Goal: Task Accomplishment & Management: Use online tool/utility

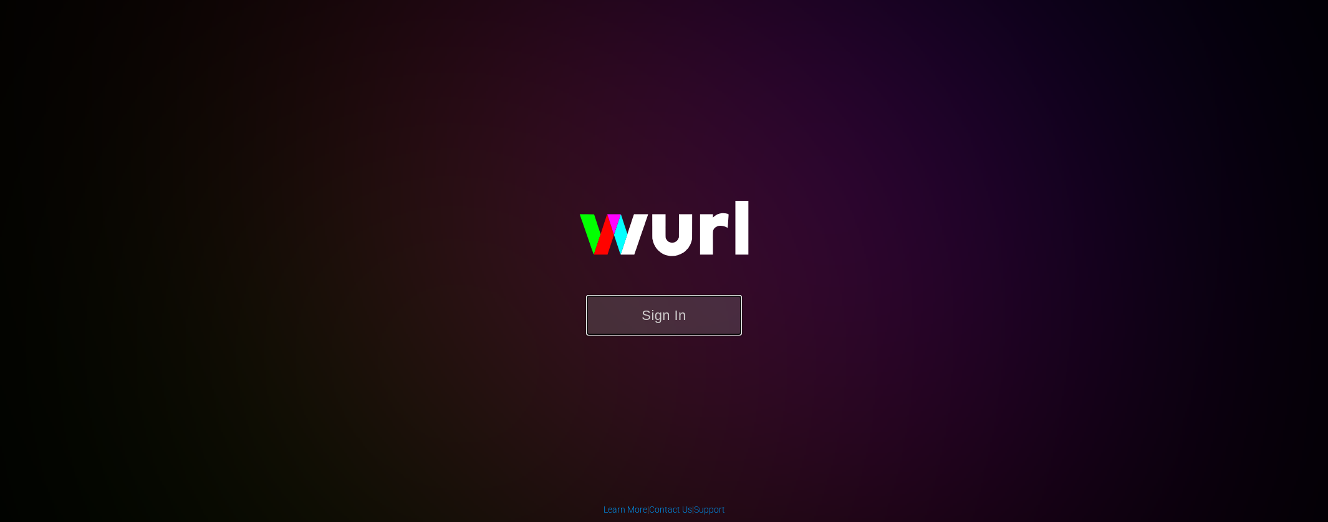
click at [643, 311] on button "Sign In" at bounding box center [664, 315] width 156 height 41
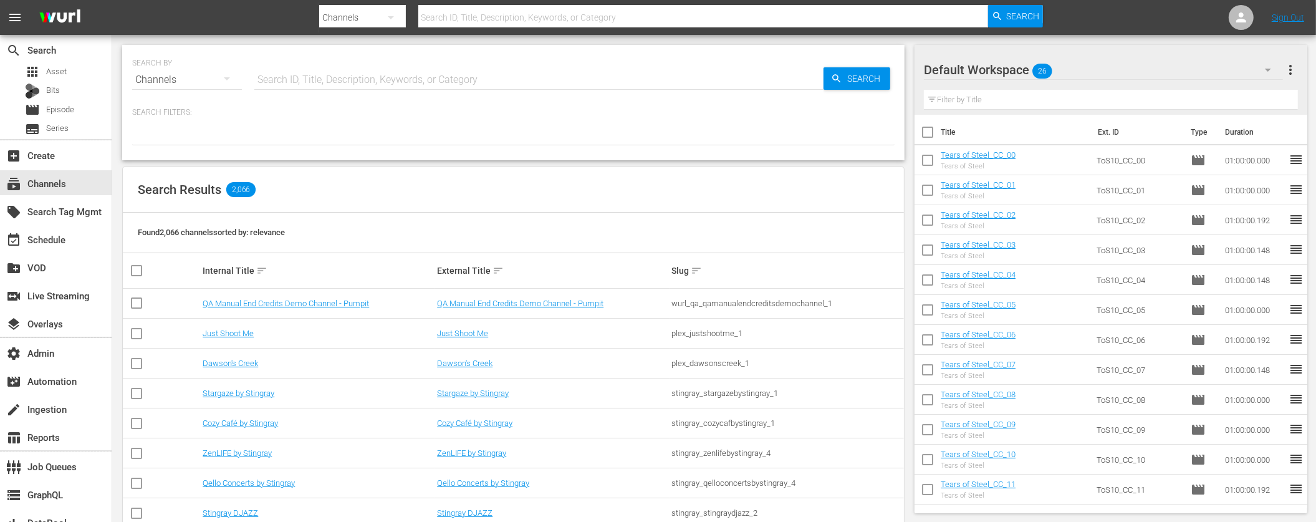
click at [367, 11] on div "Channels" at bounding box center [362, 17] width 87 height 35
click at [350, 133] on div "Assets" at bounding box center [359, 132] width 50 height 20
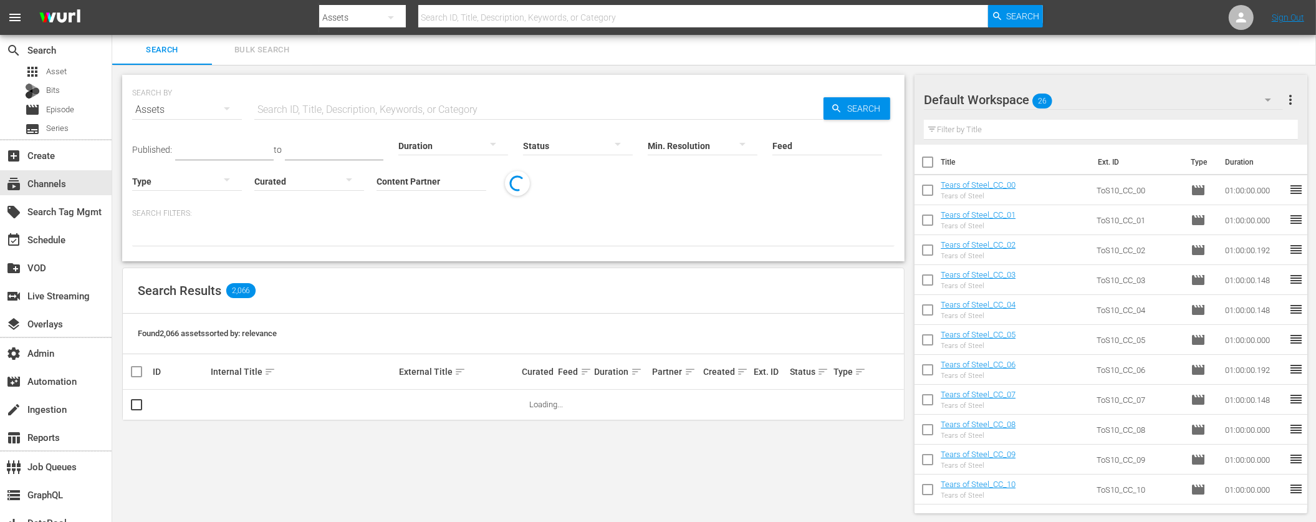
click at [496, 19] on input "text" at bounding box center [703, 17] width 570 height 30
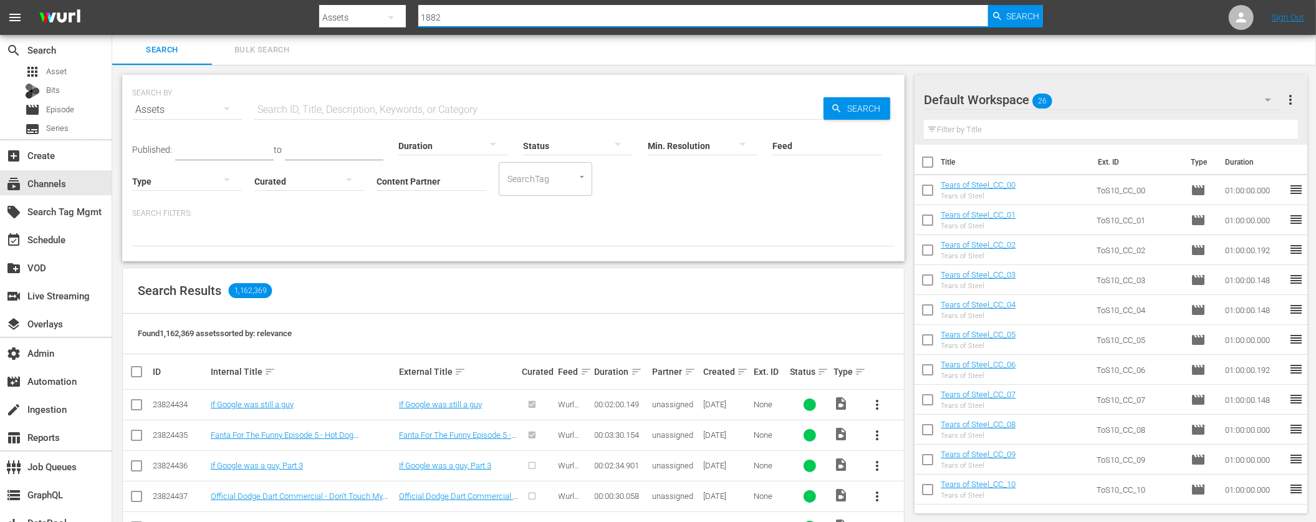
type input "18824"
type input "188242450"
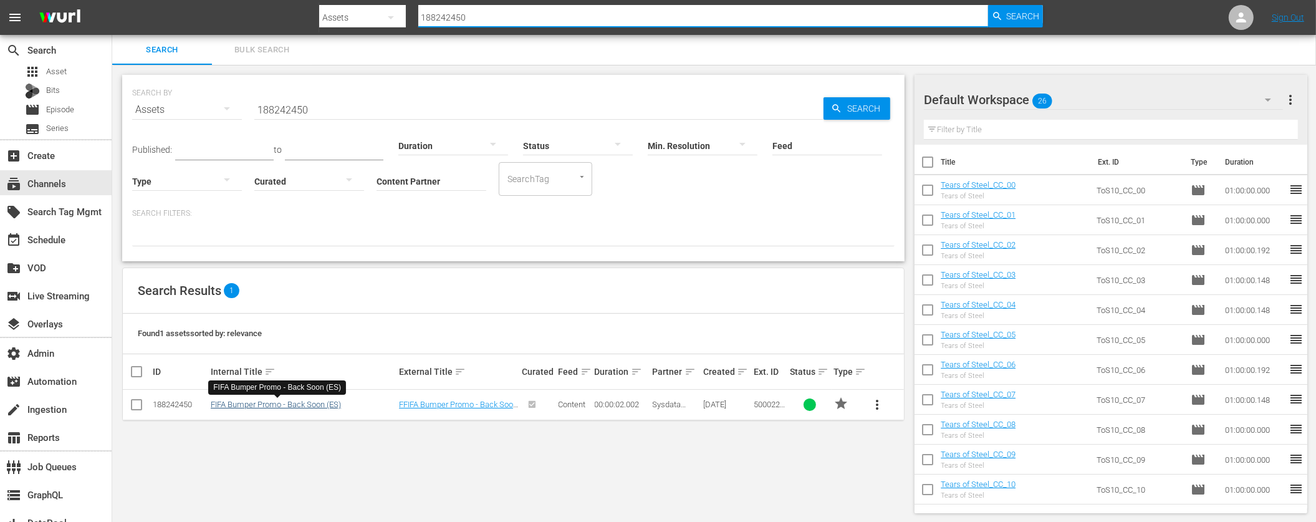
type input "188242450"
click at [303, 403] on link "FIFA Bumper Promo - Back Soon (ES)" at bounding box center [276, 404] width 130 height 9
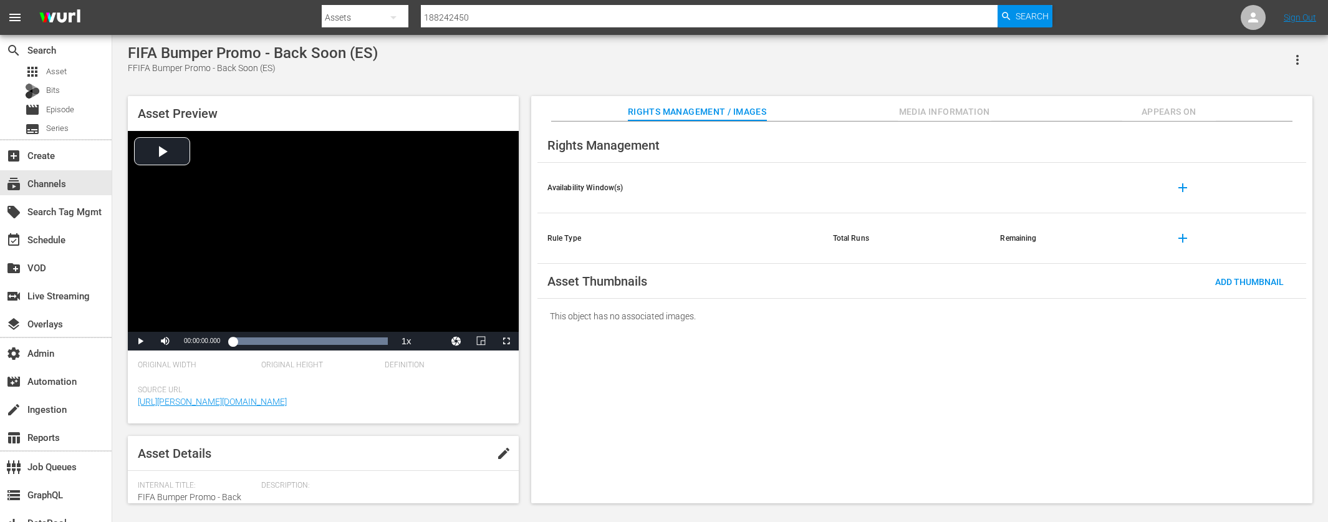
click at [974, 112] on span "Media Information" at bounding box center [945, 112] width 94 height 16
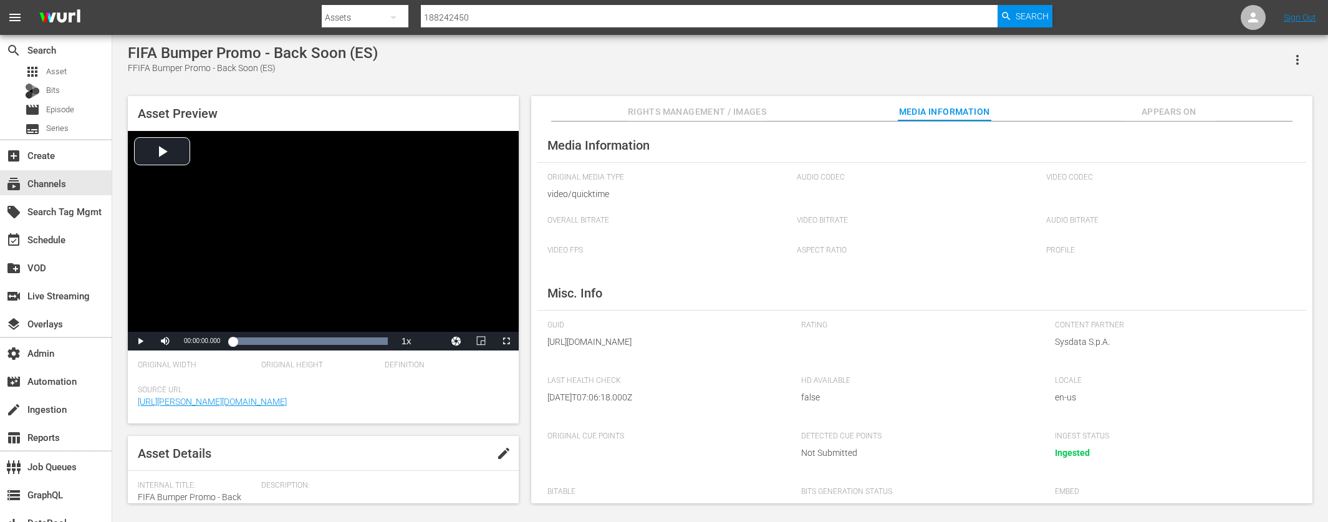
click at [1174, 108] on span "Appears On" at bounding box center [1169, 112] width 94 height 16
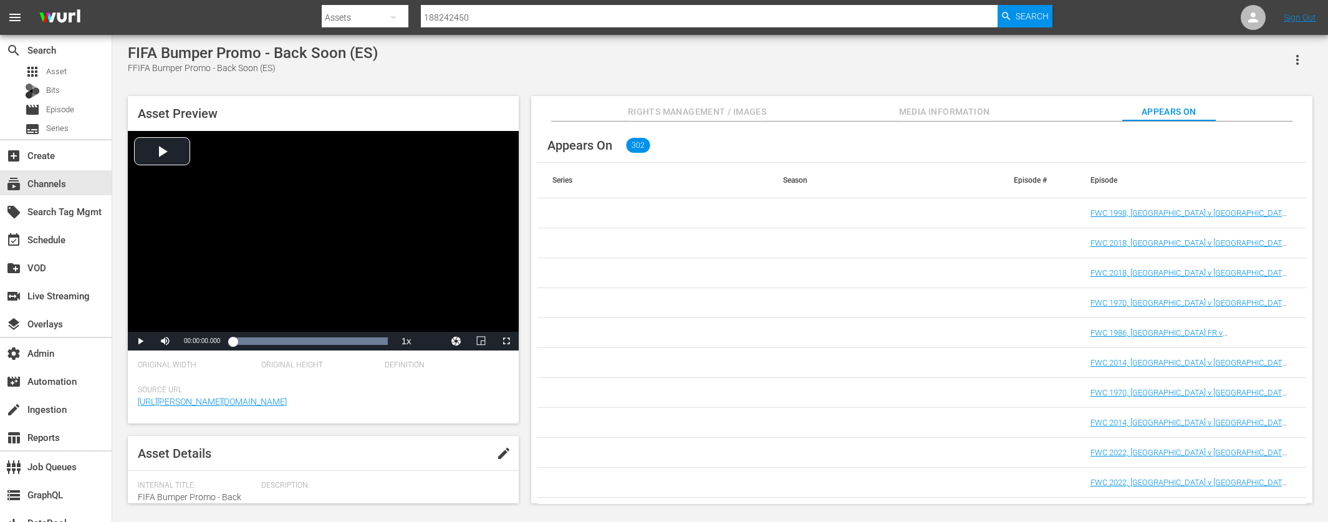
click at [731, 115] on span "Rights Management / Images" at bounding box center [697, 112] width 138 height 16
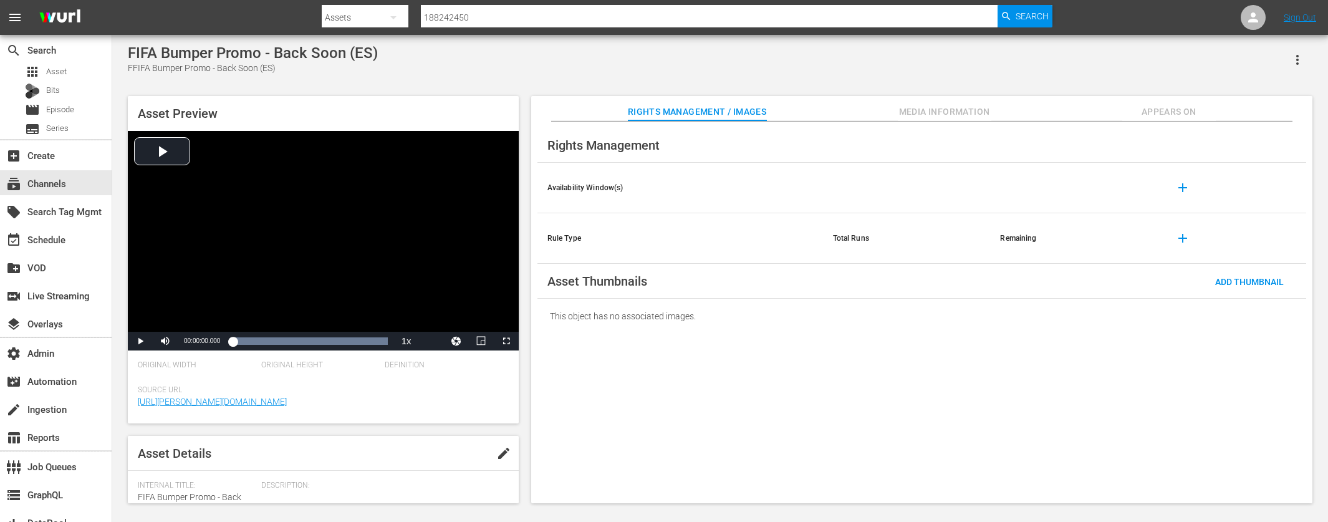
click at [938, 107] on span "Media Information" at bounding box center [945, 112] width 94 height 16
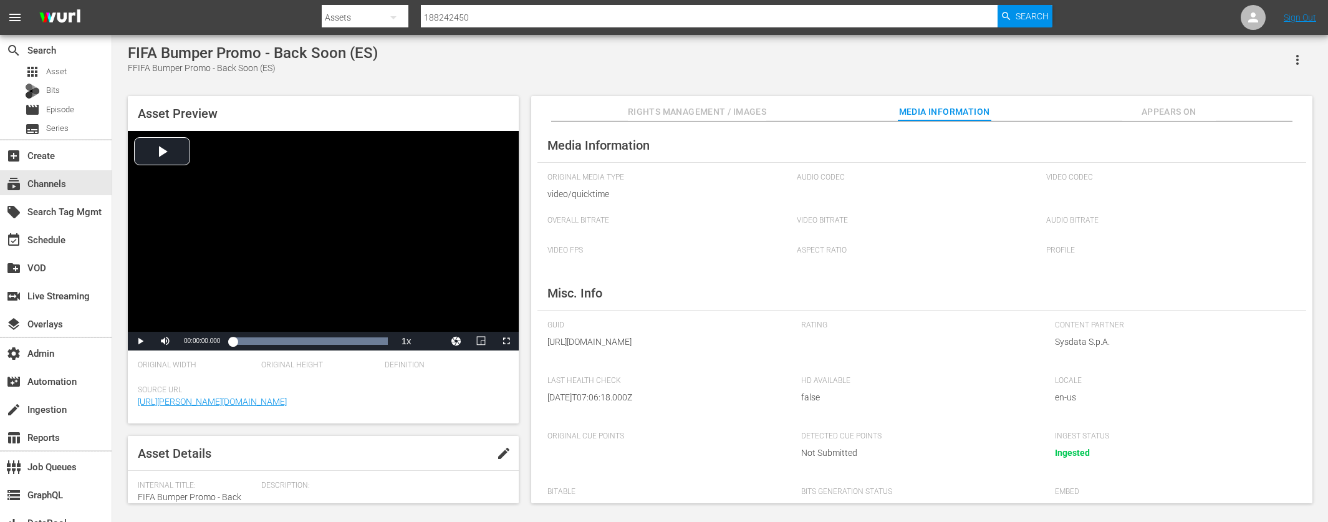
click at [1170, 102] on button "Appears On" at bounding box center [1169, 108] width 94 height 25
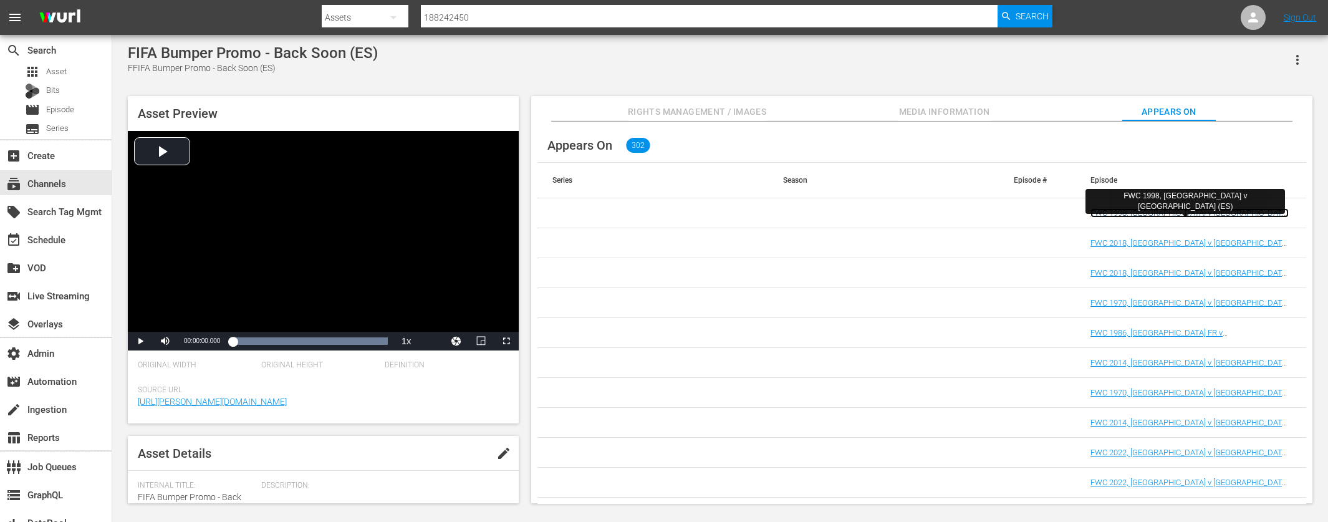
click at [1171, 210] on link "FWC 1998, Brazil v Norway (ES)" at bounding box center [1189, 217] width 198 height 19
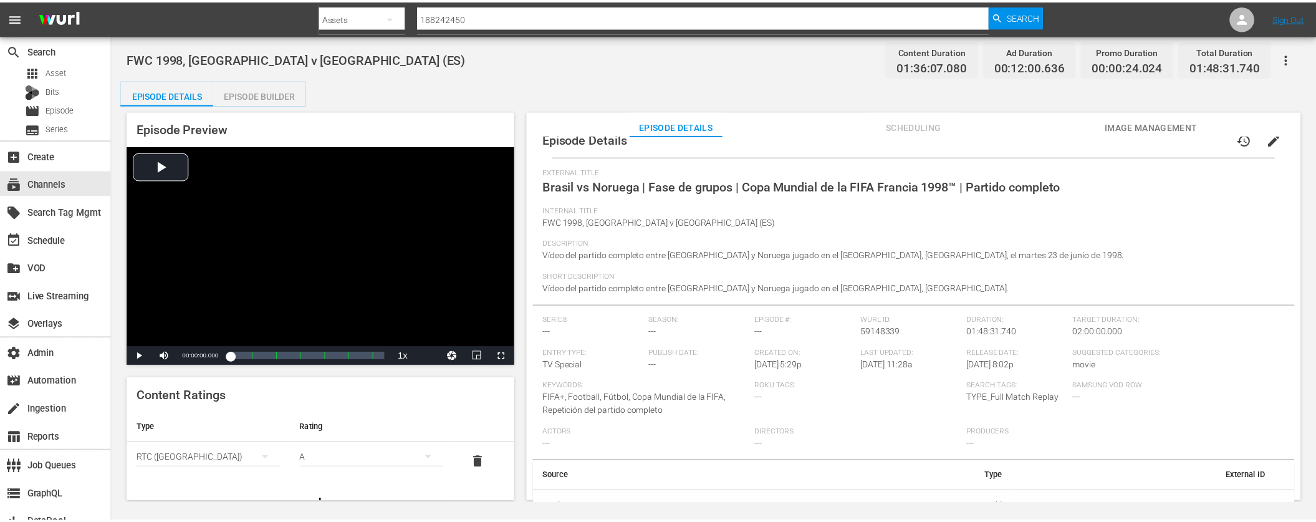
scroll to position [35, 0]
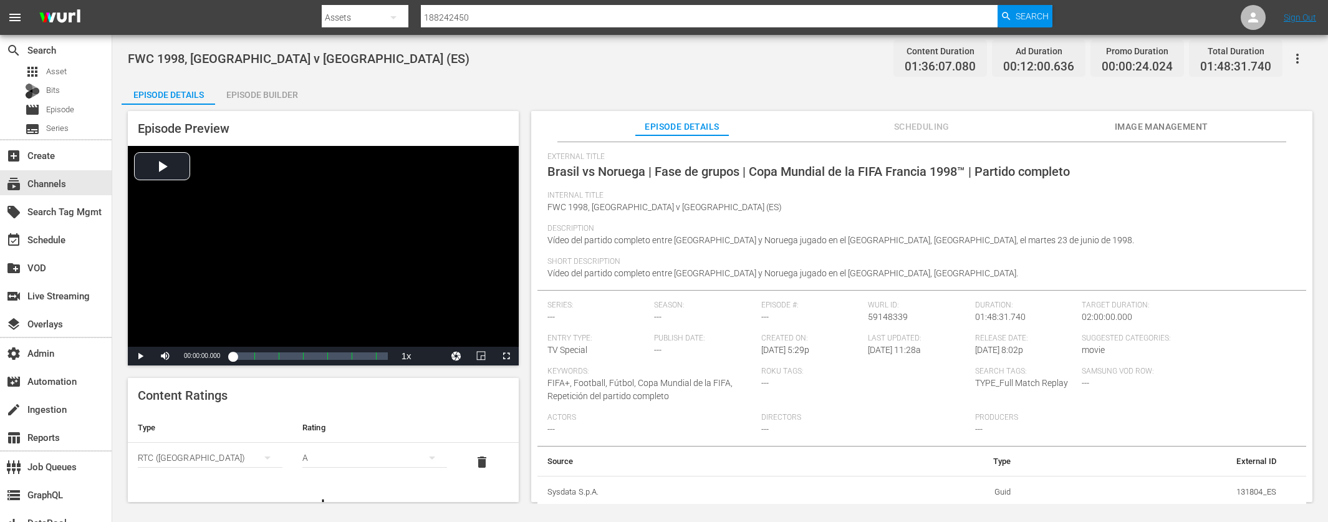
click at [258, 94] on div "Episode Builder" at bounding box center [262, 95] width 94 height 30
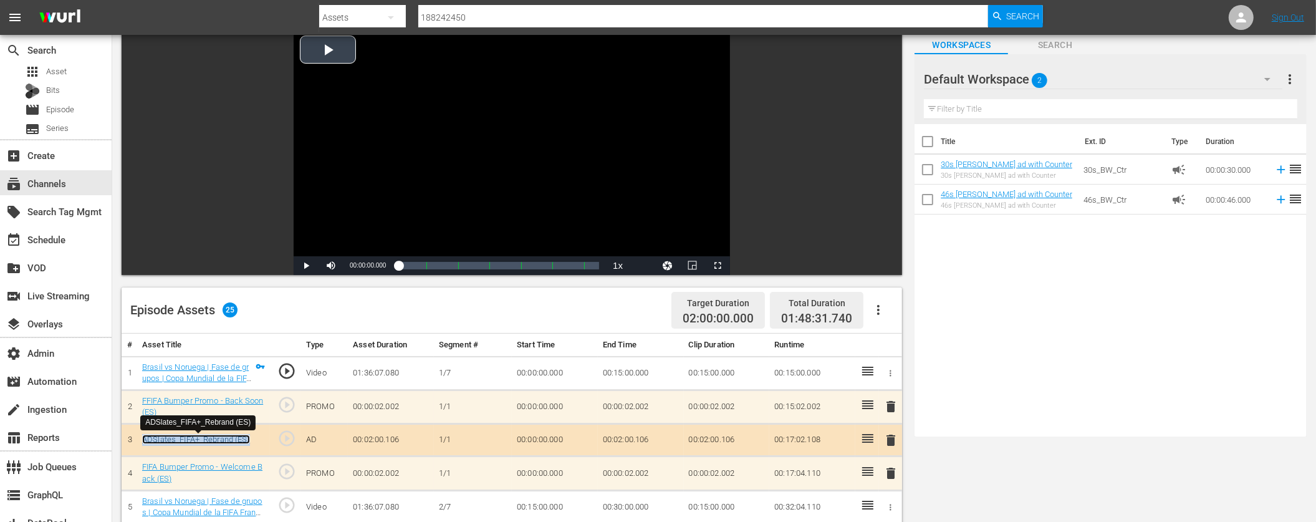
scroll to position [72, 0]
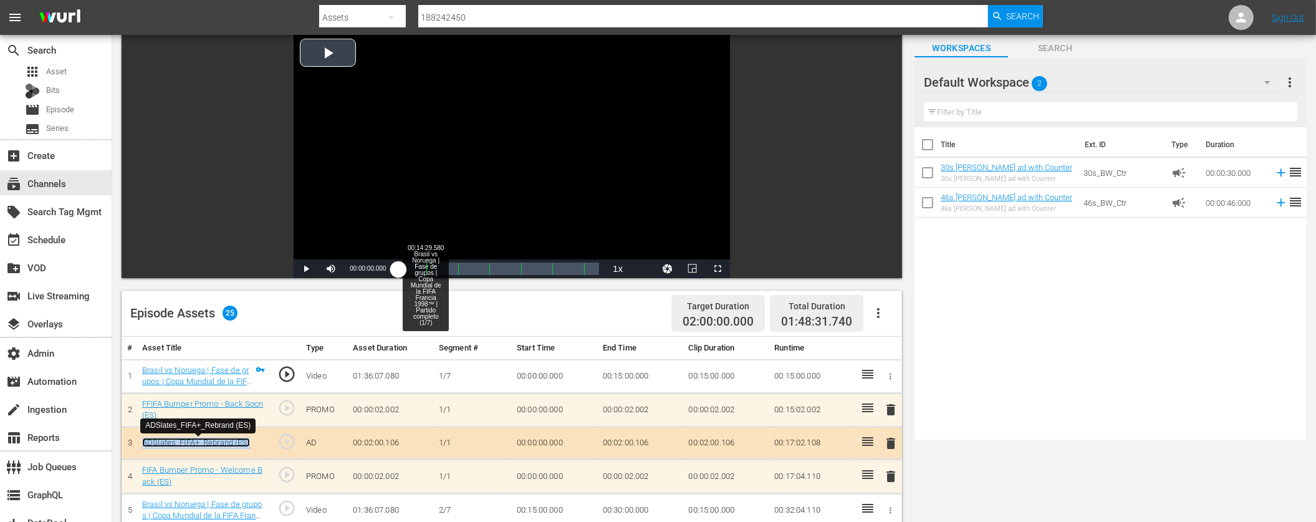
click at [425, 267] on div "Loaded : 0.10% 00:14:29.580 Brasil vs Noruega | Fase de grupos | Copa Mundial d…" at bounding box center [498, 268] width 201 height 12
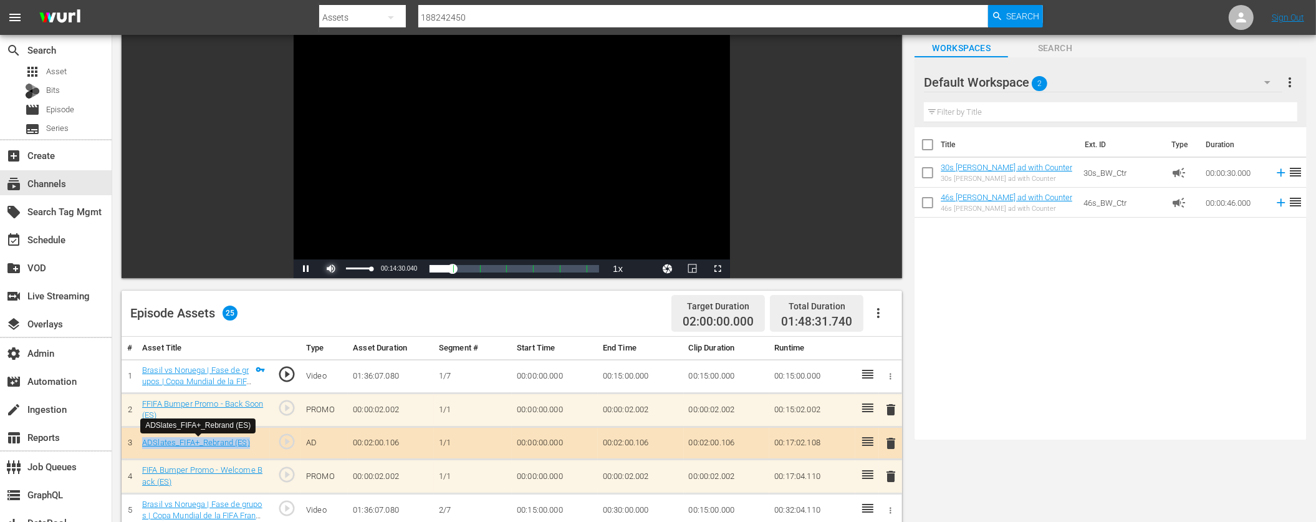
click at [331, 269] on span "Video Player" at bounding box center [331, 269] width 0 height 0
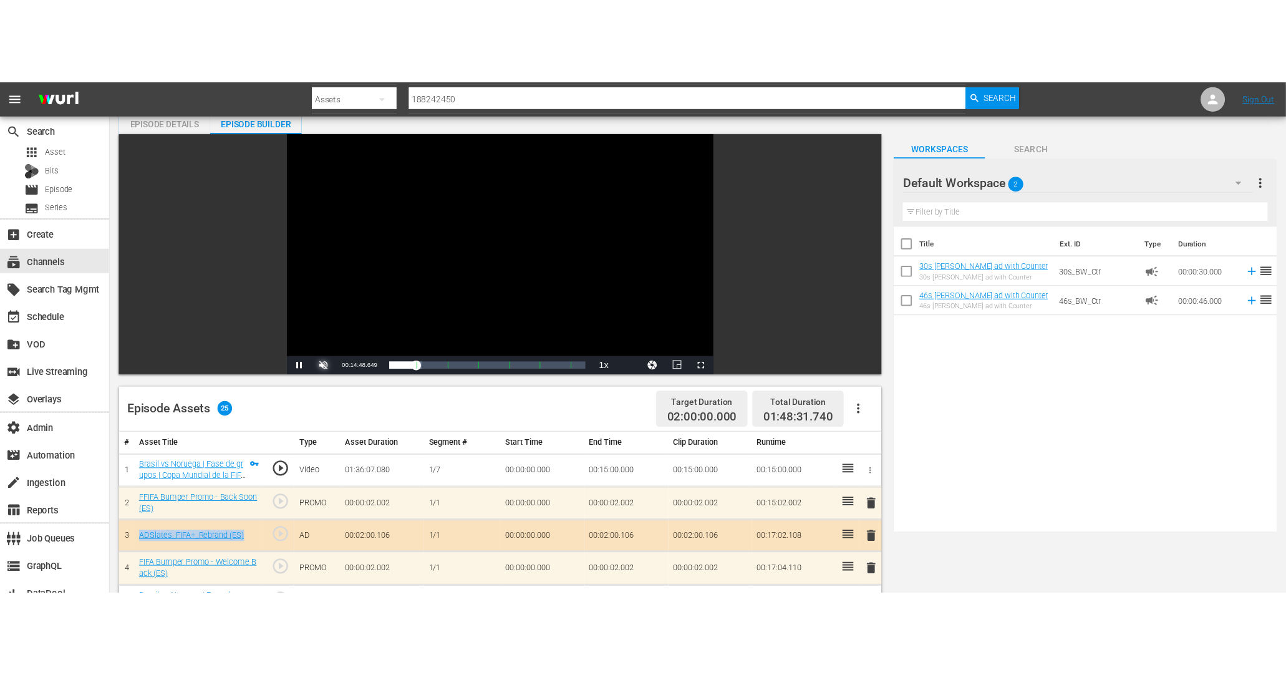
scroll to position [57, 0]
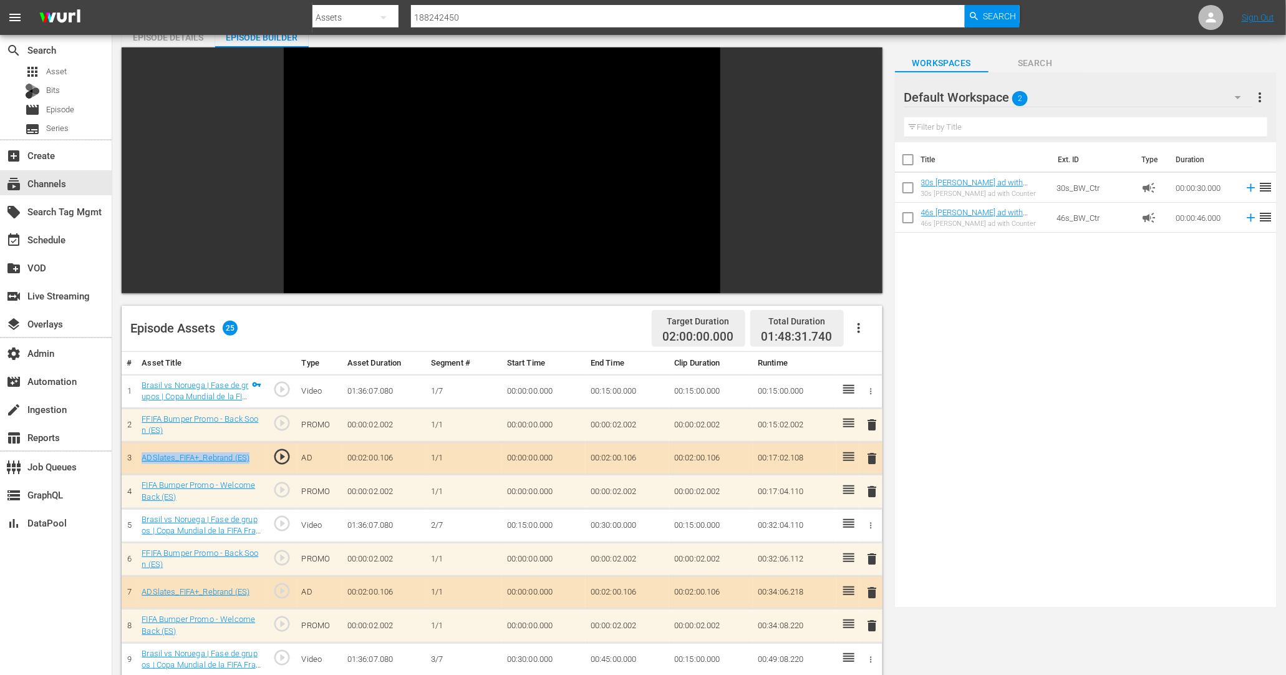
click at [284, 490] on span "play_circle_outline" at bounding box center [282, 489] width 19 height 19
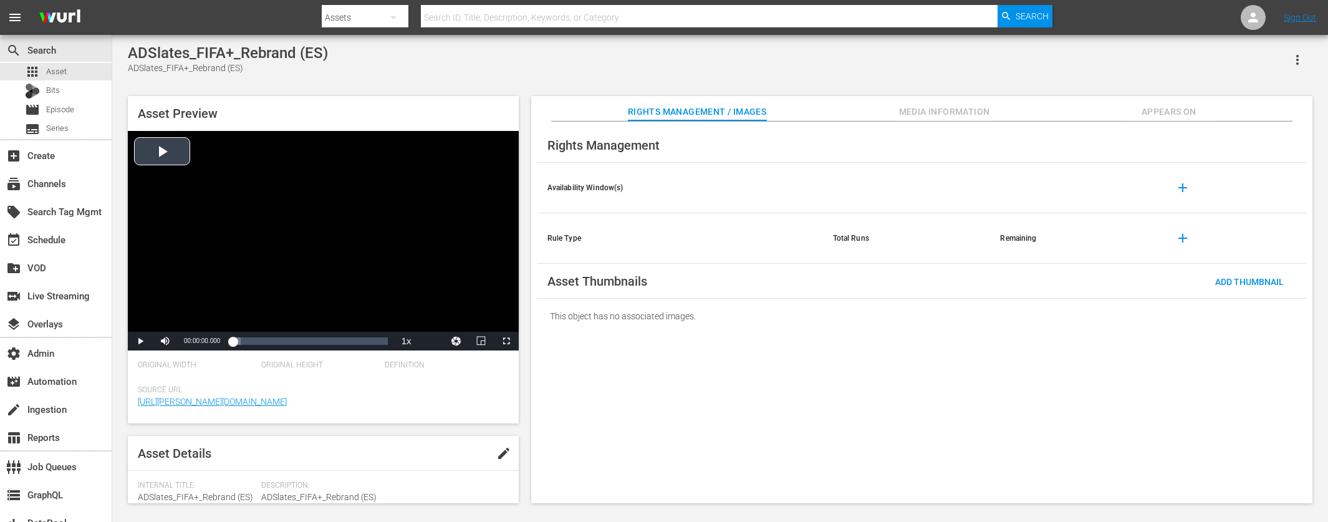
click at [158, 156] on div "Video Player" at bounding box center [323, 231] width 391 height 201
click at [165, 341] on span "Video Player" at bounding box center [165, 341] width 0 height 0
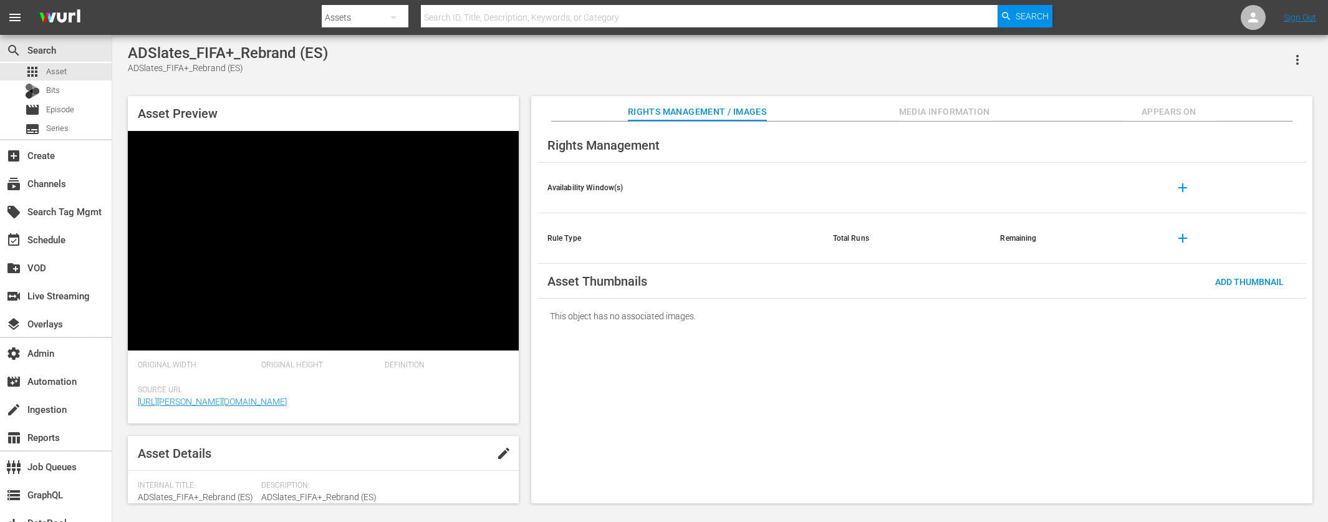
click at [1161, 110] on span "Appears On" at bounding box center [1169, 112] width 94 height 16
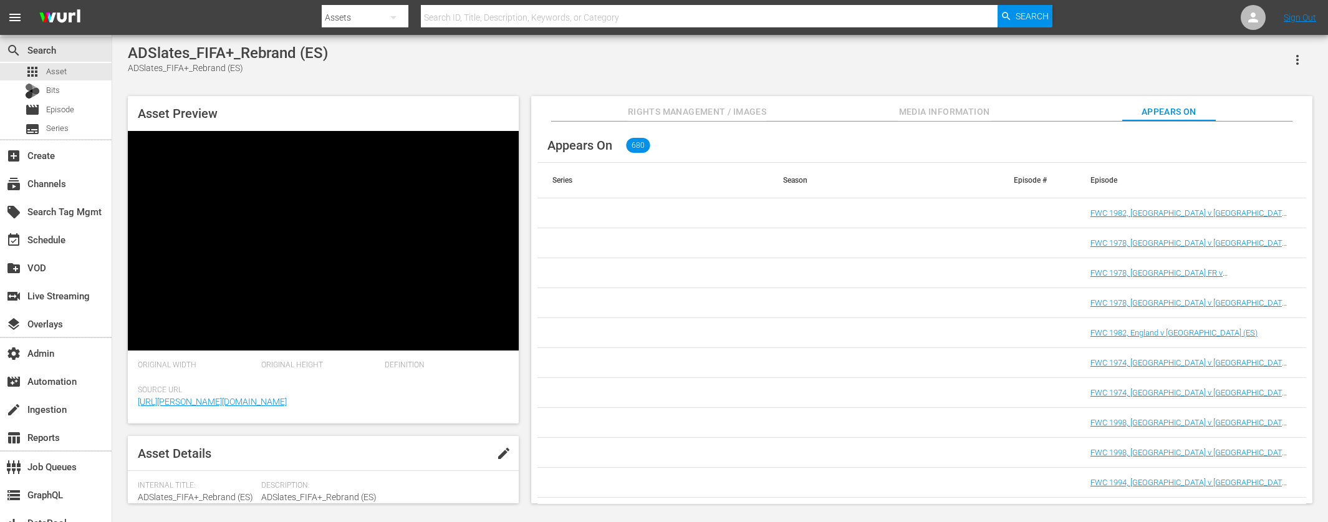
click at [970, 108] on span "Media Information" at bounding box center [945, 112] width 94 height 16
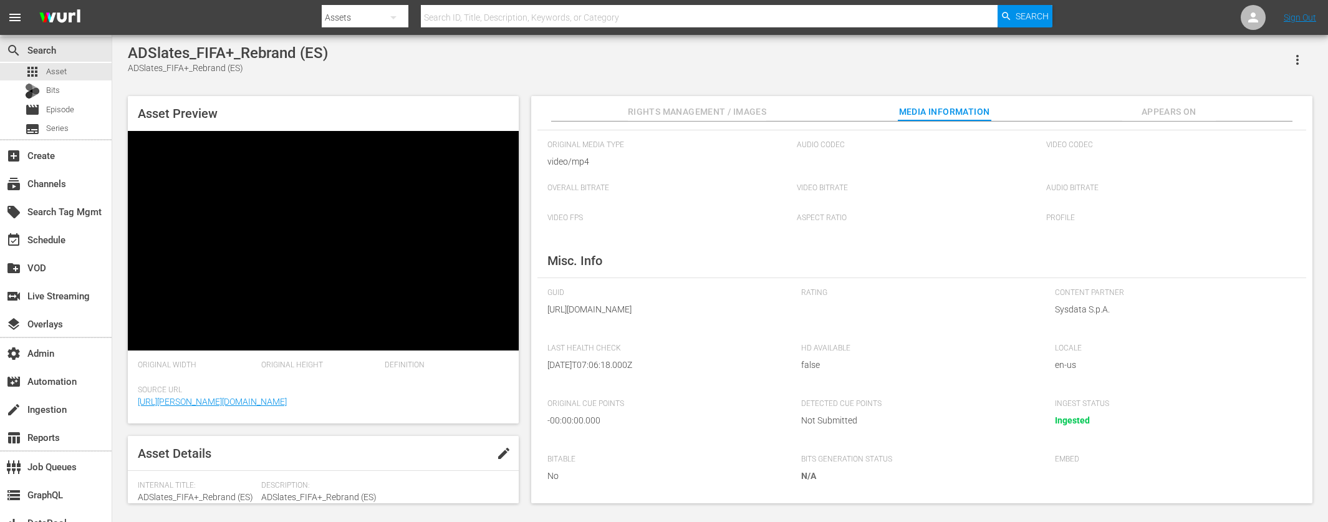
scroll to position [57, 0]
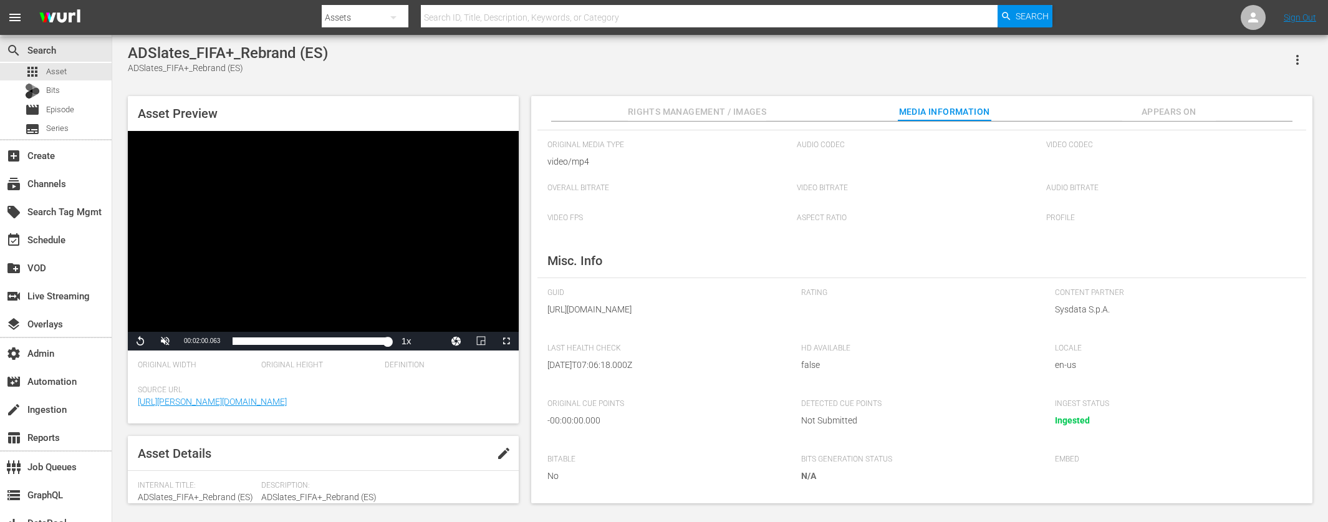
click at [472, 17] on input "text" at bounding box center [709, 17] width 577 height 30
click at [382, 20] on button "button" at bounding box center [393, 17] width 30 height 30
click at [363, 60] on div "Channels" at bounding box center [362, 52] width 50 height 20
click at [468, 19] on div "Channels Series Episodes Bits Assets" at bounding box center [664, 261] width 1328 height 522
drag, startPoint x: 468, startPoint y: 19, endPoint x: 462, endPoint y: 16, distance: 6.4
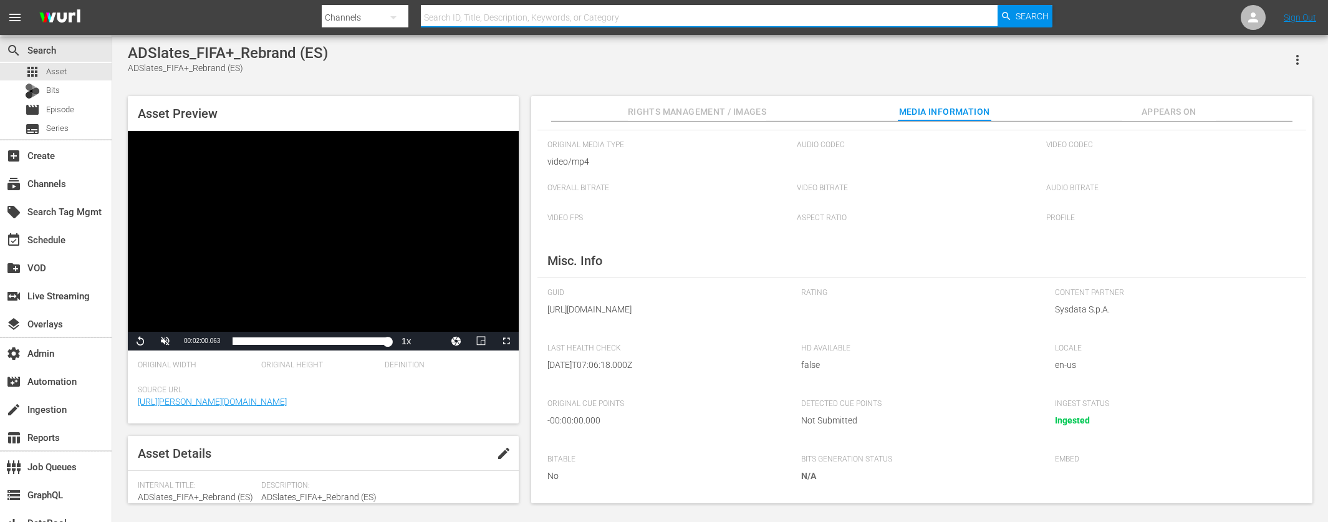
click at [461, 16] on input "text" at bounding box center [709, 17] width 577 height 30
type input "fifa_1"
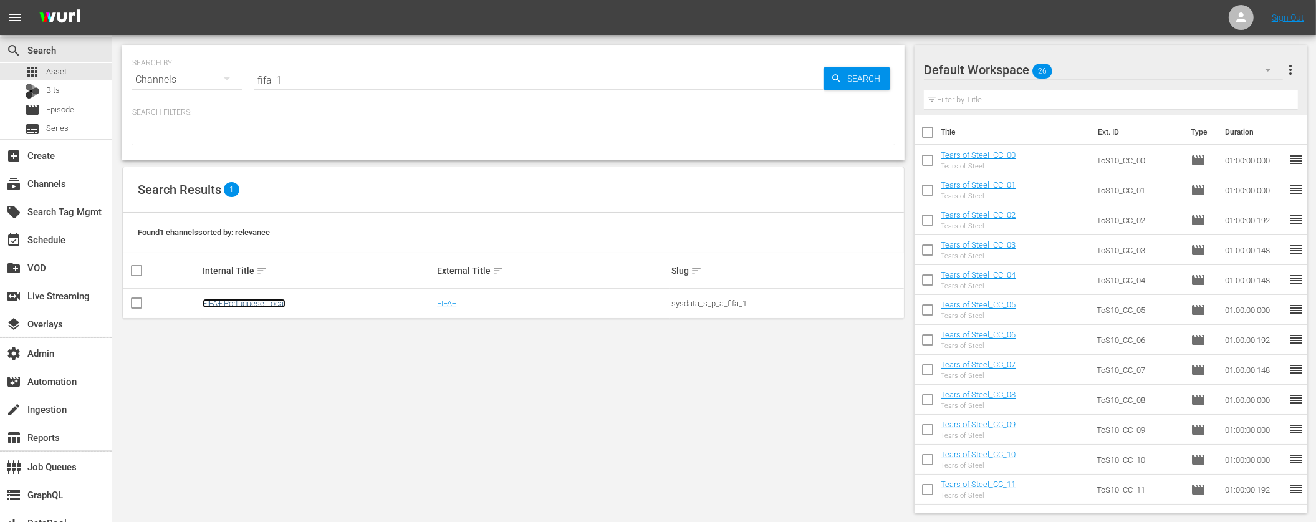
click at [236, 305] on link "FIFA+ Portuguese Local" at bounding box center [244, 303] width 83 height 9
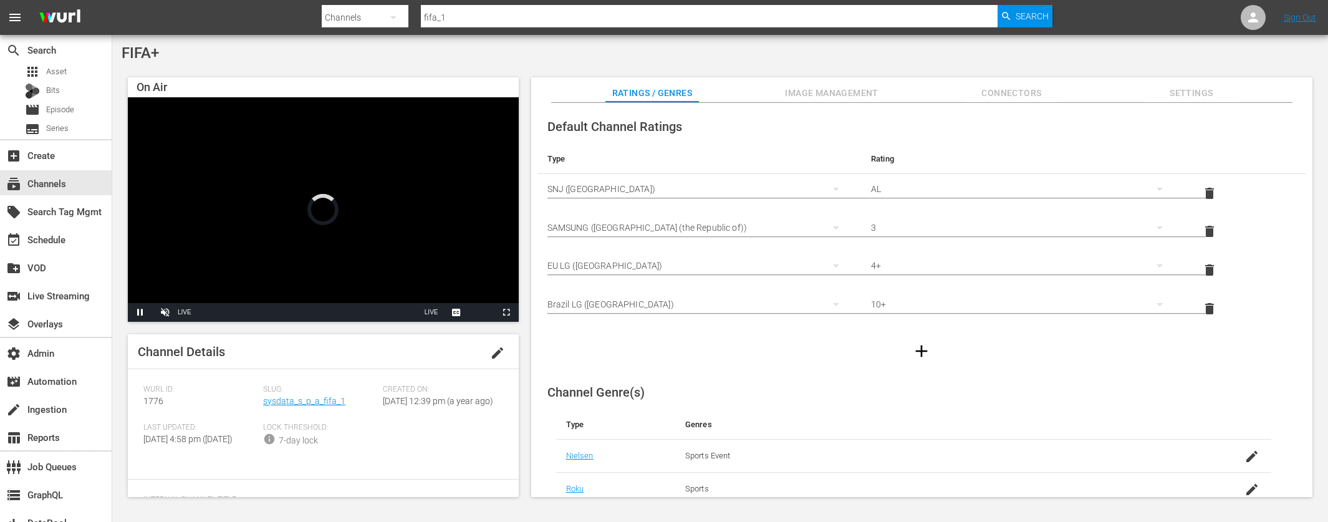
click at [285, 393] on span "Slug:" at bounding box center [319, 390] width 113 height 10
click at [285, 398] on link "sysdata_s_p_a_fifa_1" at bounding box center [304, 401] width 82 height 10
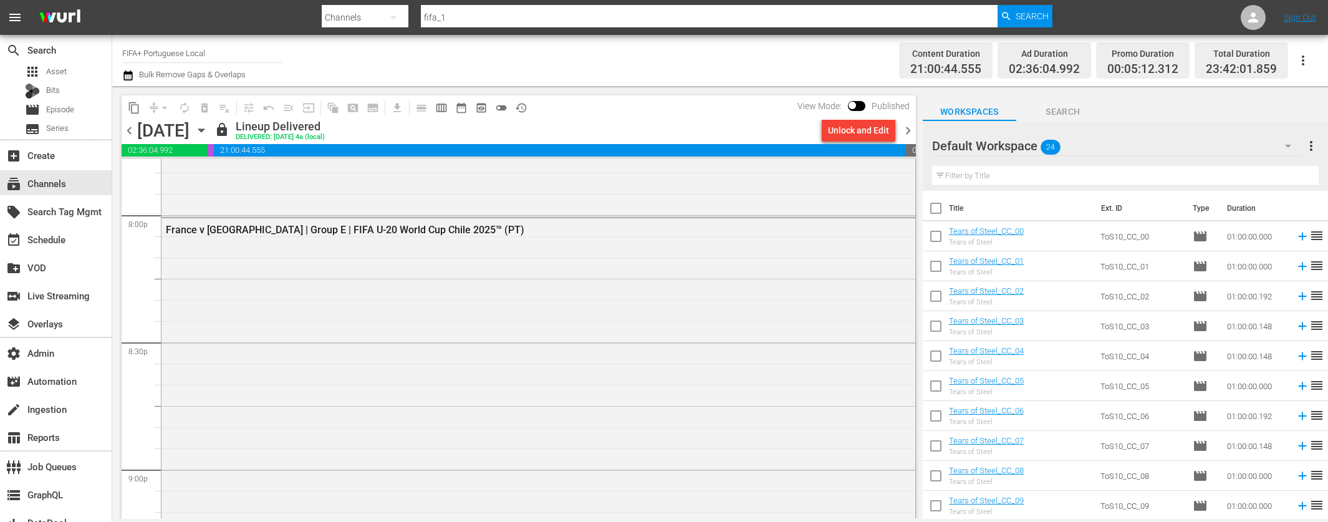
scroll to position [5957, 0]
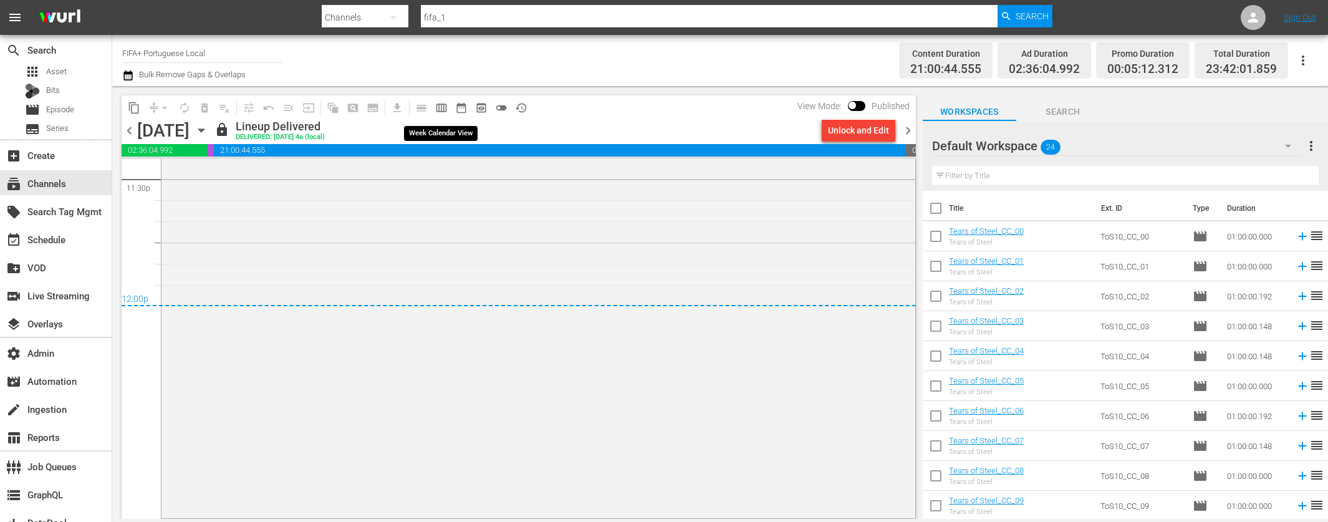
click at [438, 105] on span "calendar_view_week_outlined" at bounding box center [441, 108] width 12 height 12
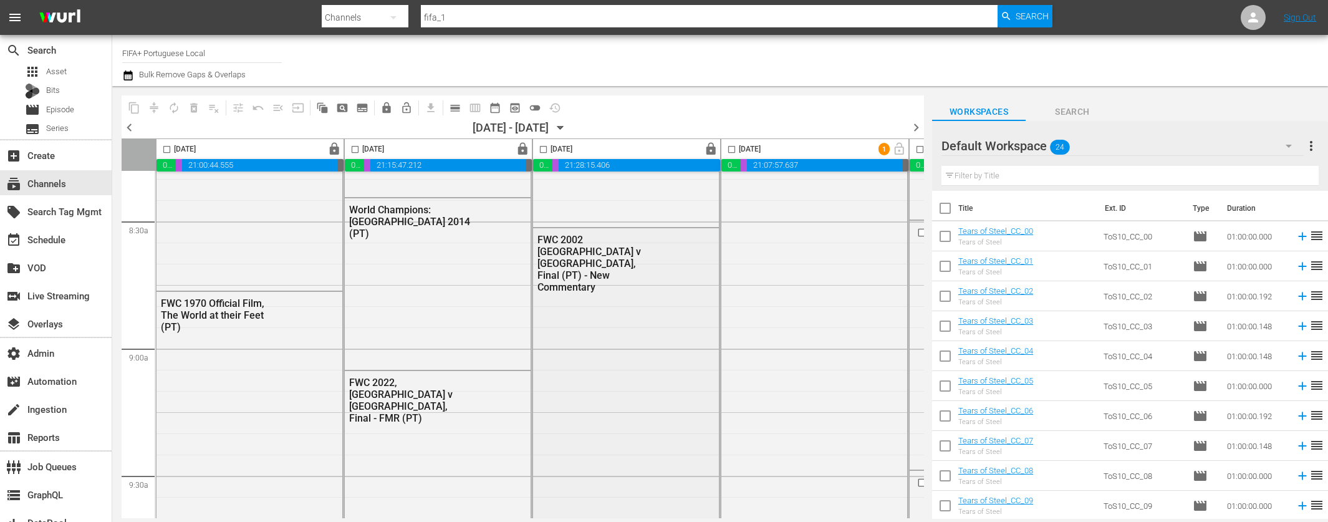
scroll to position [2408, 0]
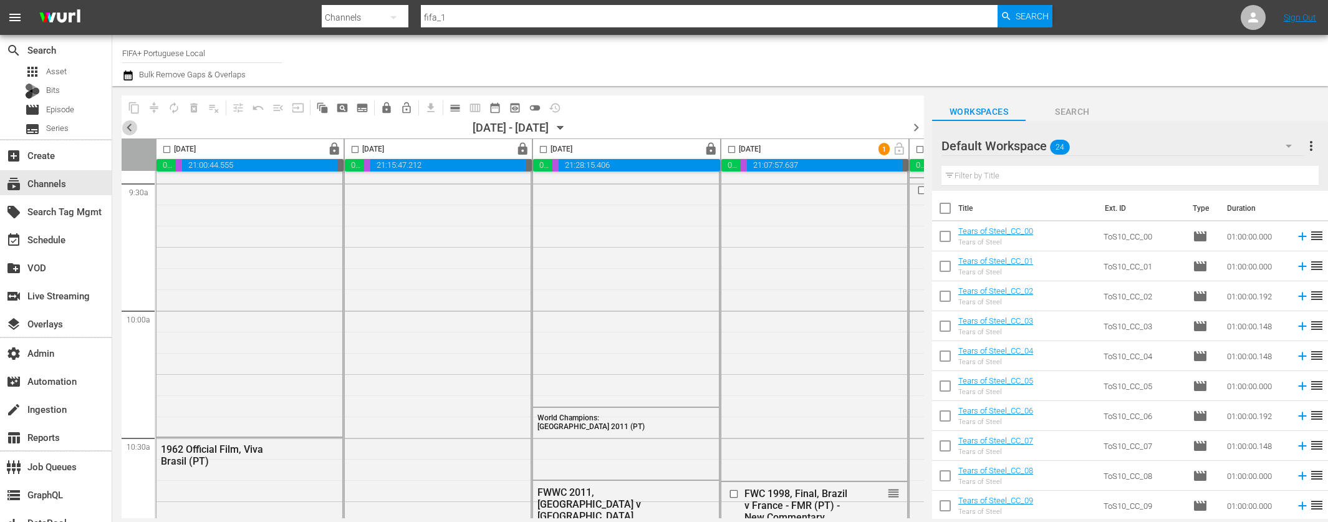
click at [128, 125] on span "chevron_left" at bounding box center [130, 128] width 16 height 16
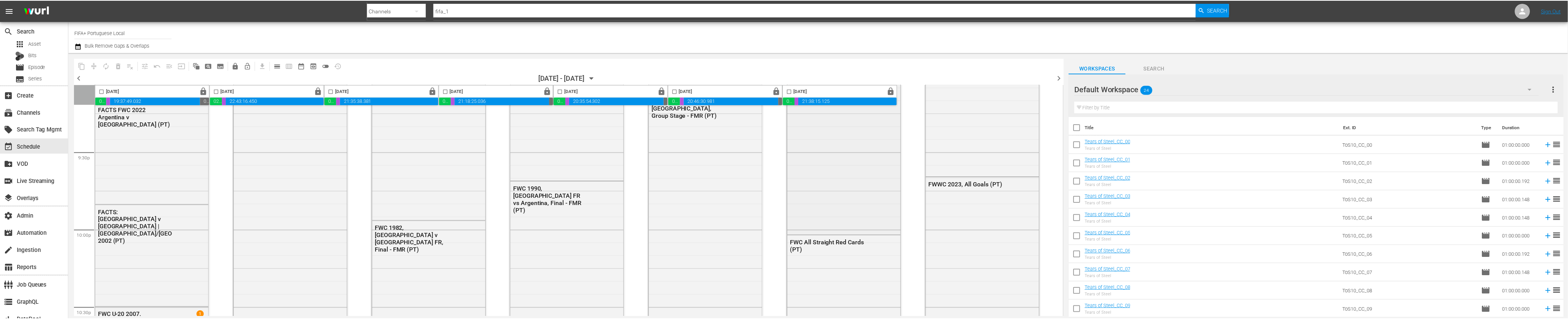
scroll to position [3519, 0]
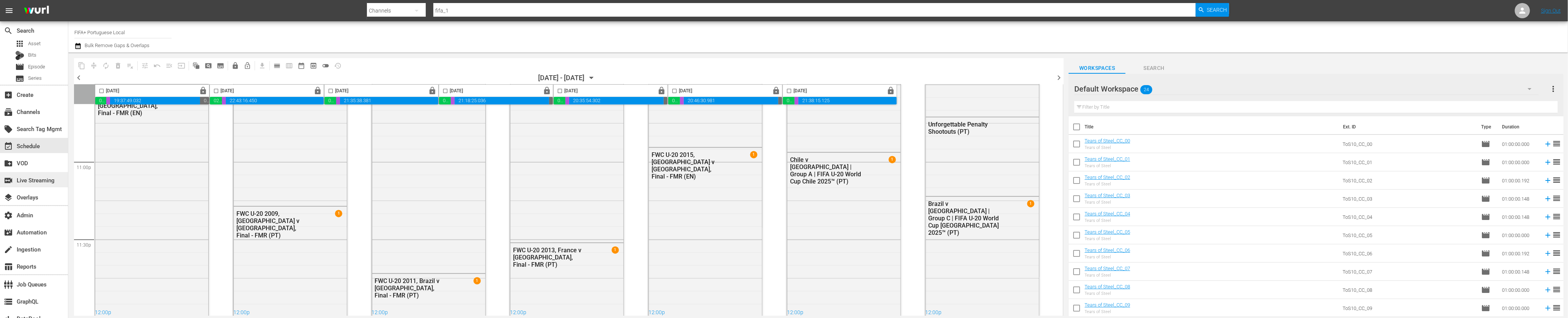
click at [17, 178] on div "switch_video Live Streaming" at bounding box center [21, 178] width 43 height 7
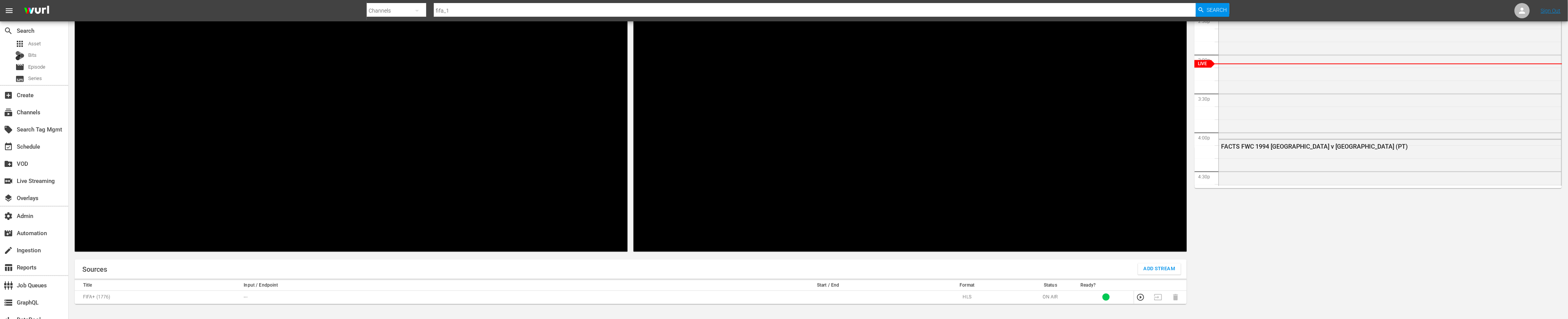
scroll to position [149, 0]
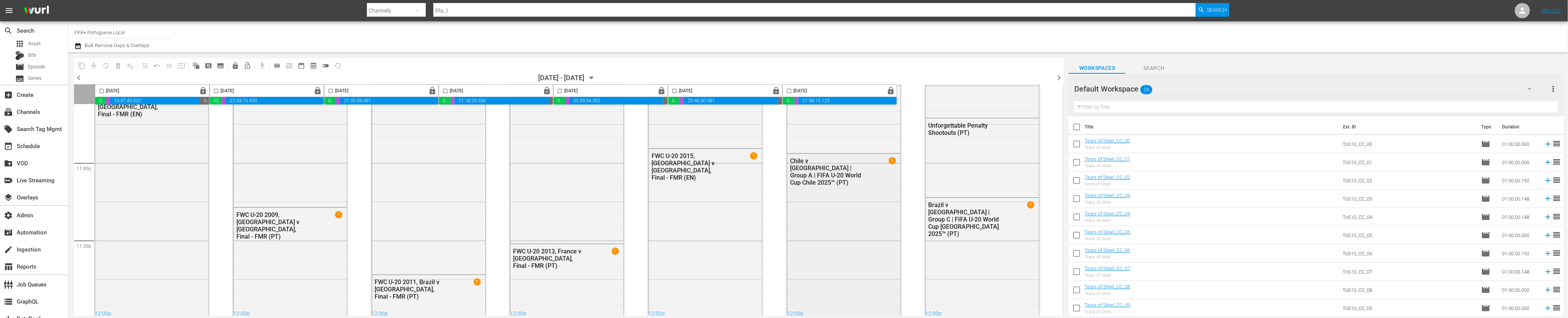
scroll to position [3508, 0]
click at [808, 158] on span "1" at bounding box center [892, 160] width 7 height 7
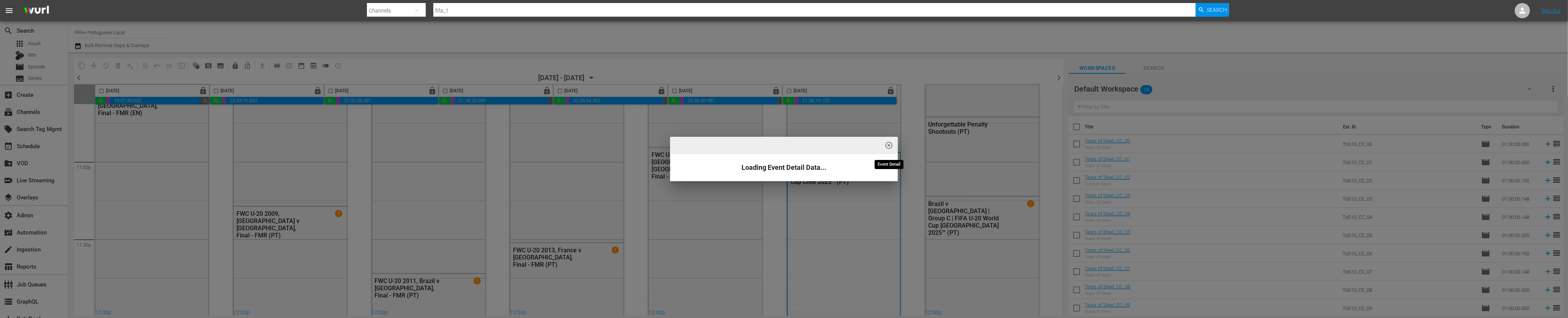
click at [808, 145] on span "highlight_off_icon" at bounding box center [889, 146] width 9 height 9
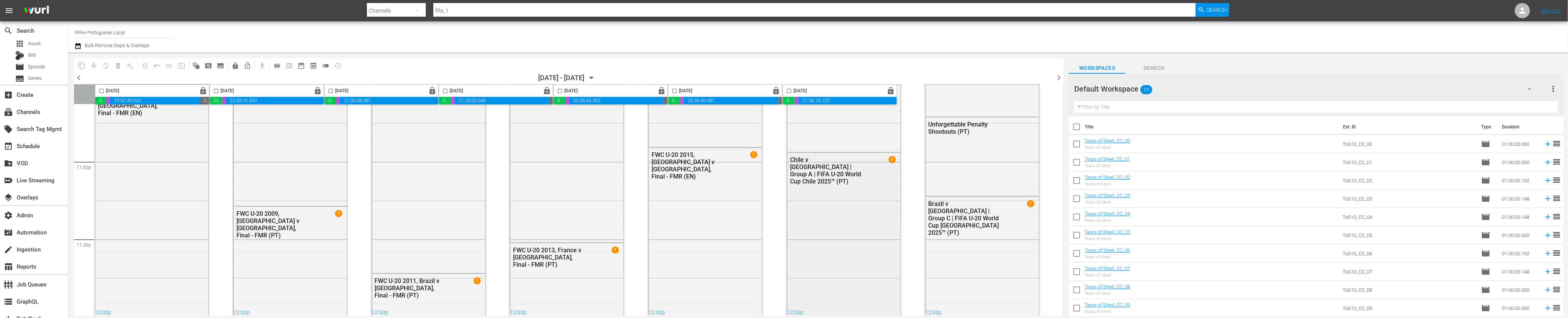
click at [808, 221] on div "Chile v New Zealand | Group A | FIFA U-20 World Cup Chile 2025™ (PT) 1" at bounding box center [844, 297] width 113 height 288
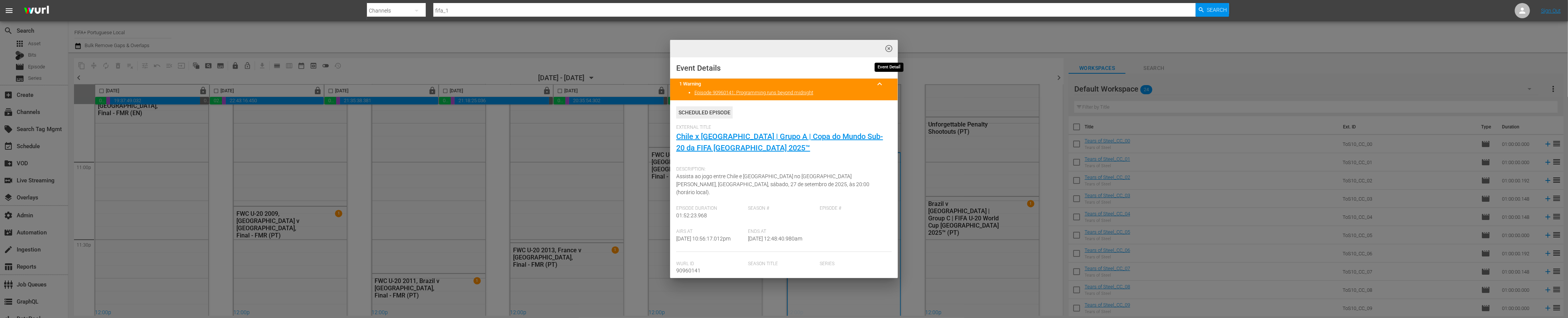
click at [808, 48] on span "highlight_off_icon" at bounding box center [889, 49] width 9 height 9
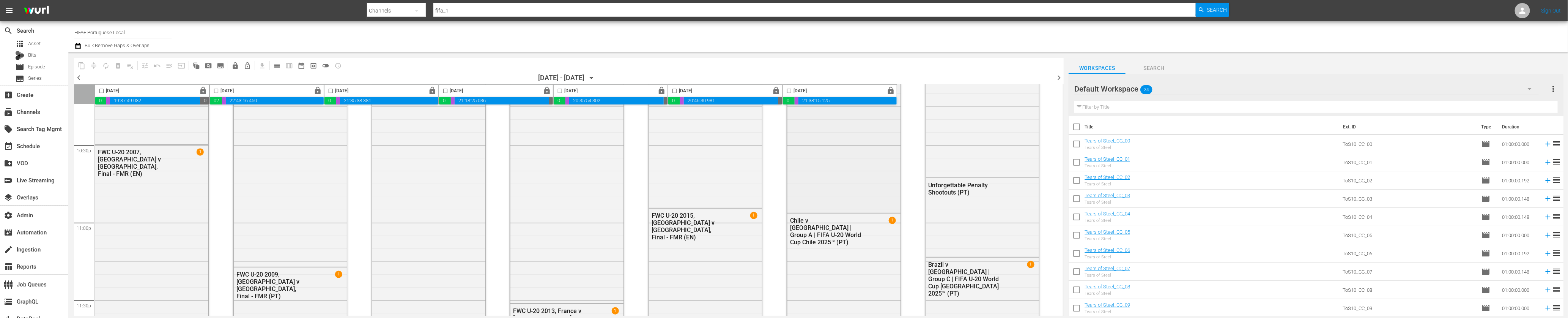
scroll to position [3446, 0]
click at [808, 189] on div "FWC All Straight Red Cards (PT)" at bounding box center [844, 144] width 113 height 138
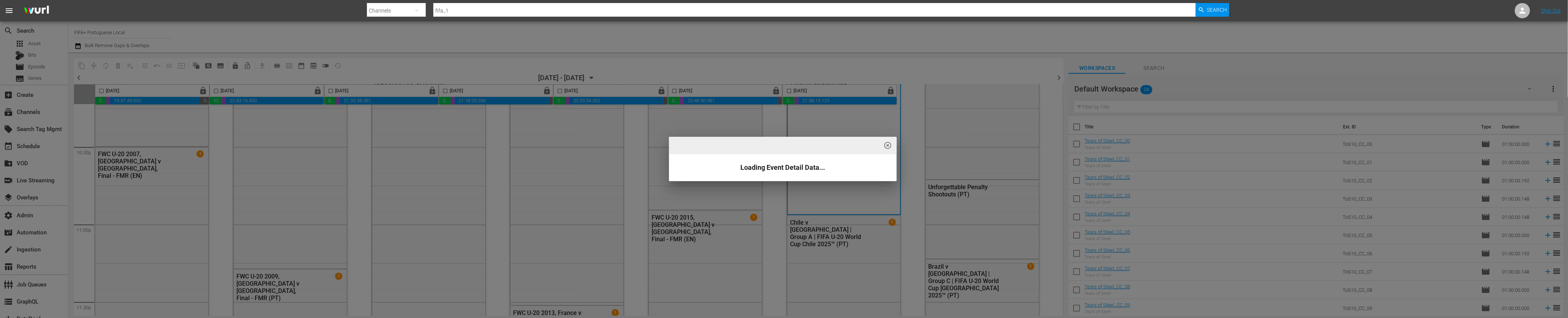
click at [808, 147] on div "highlight_off_icon" at bounding box center [783, 145] width 228 height 18
click at [808, 146] on span "highlight_off_icon" at bounding box center [887, 146] width 9 height 9
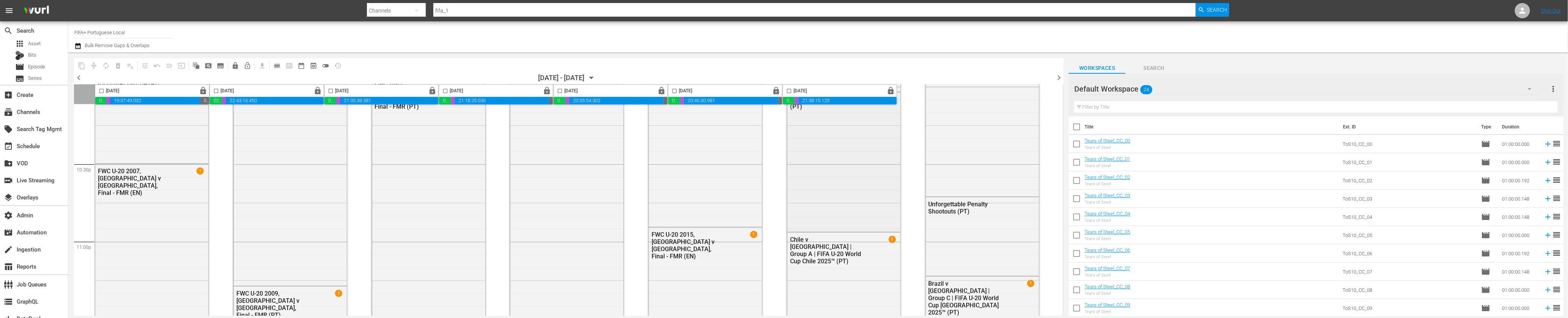
scroll to position [3349, 0]
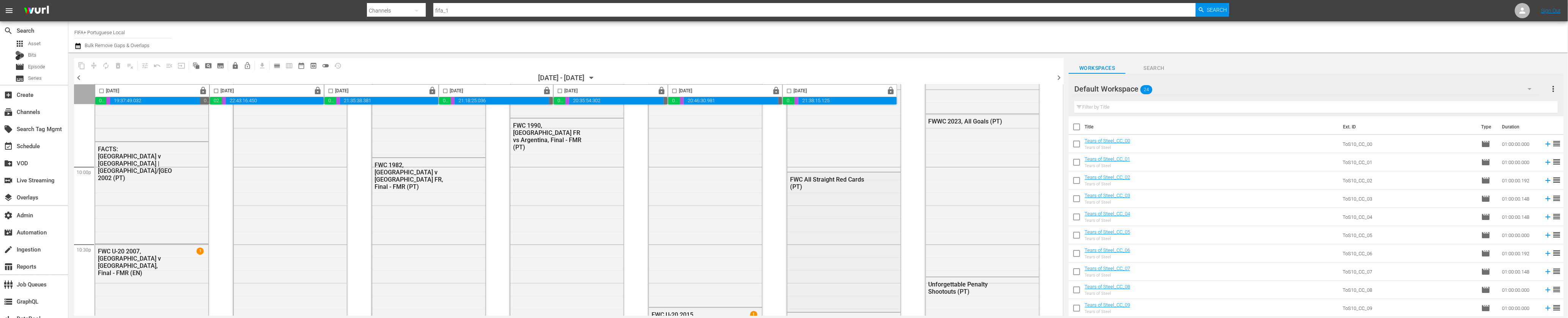
click at [808, 176] on div "FWC All Straight Red Cards (PT)" at bounding box center [827, 183] width 74 height 15
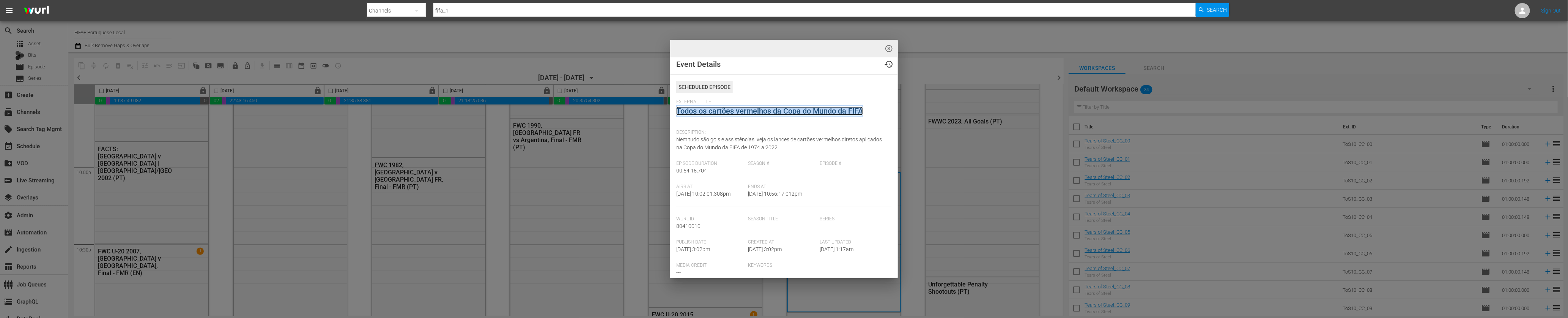
scroll to position [4, 0]
click at [808, 47] on span "highlight_off_icon" at bounding box center [889, 49] width 9 height 9
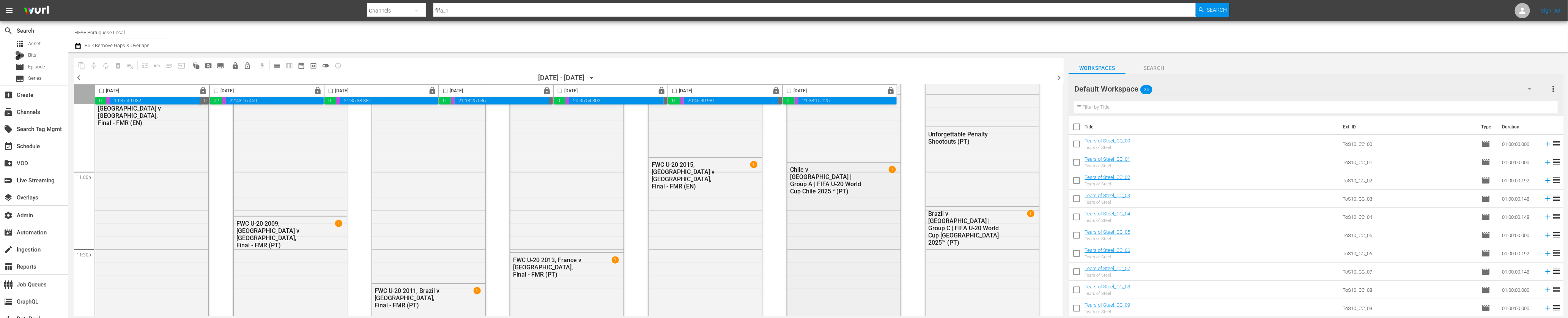
scroll to position [3508, 0]
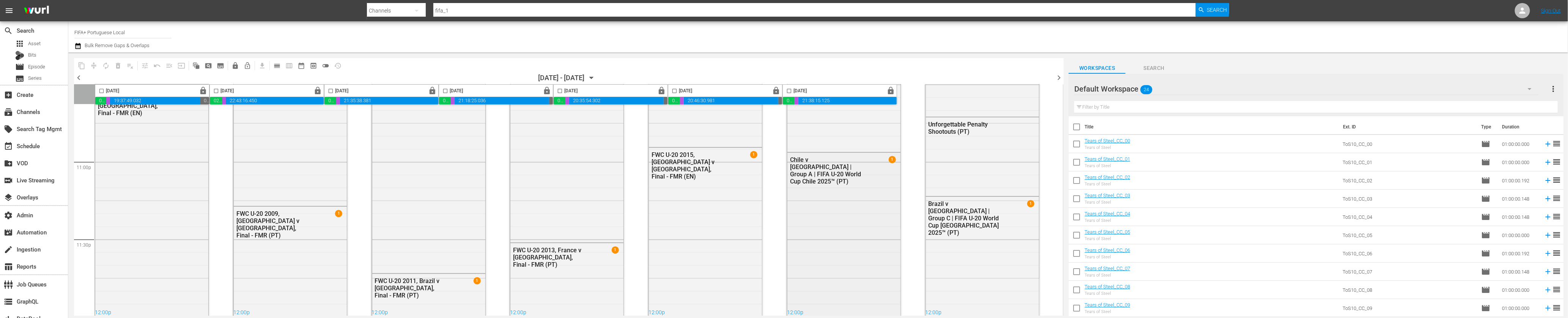
click at [808, 228] on div "Chile v New Zealand | Group A | FIFA U-20 World Cup Chile 2025™ (PT) 1" at bounding box center [844, 297] width 113 height 288
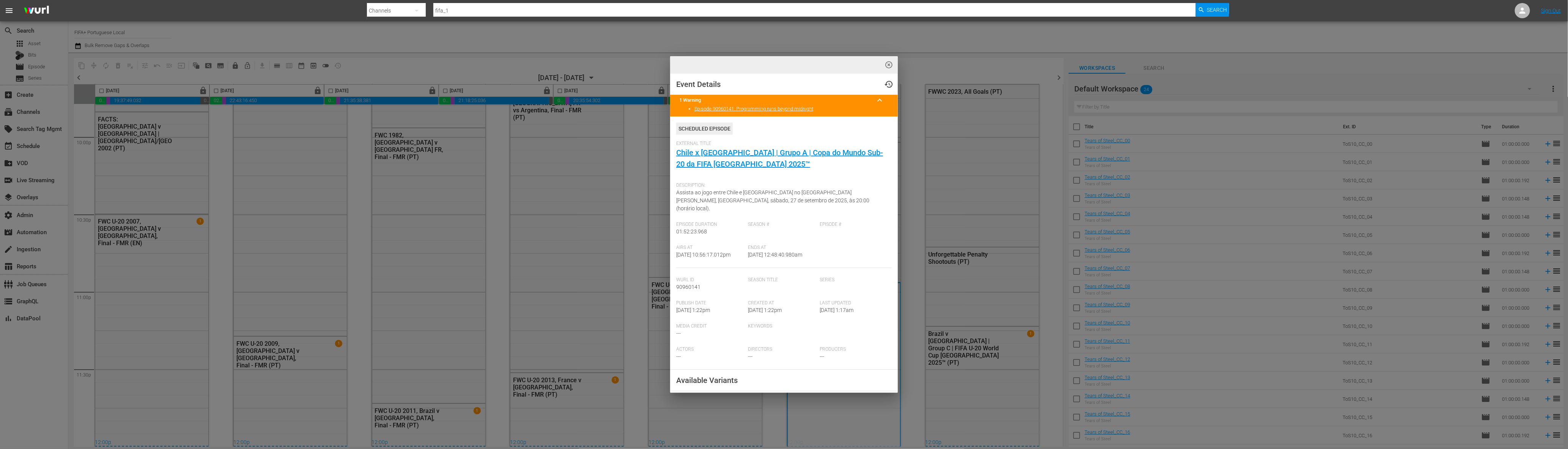
scroll to position [3373, 0]
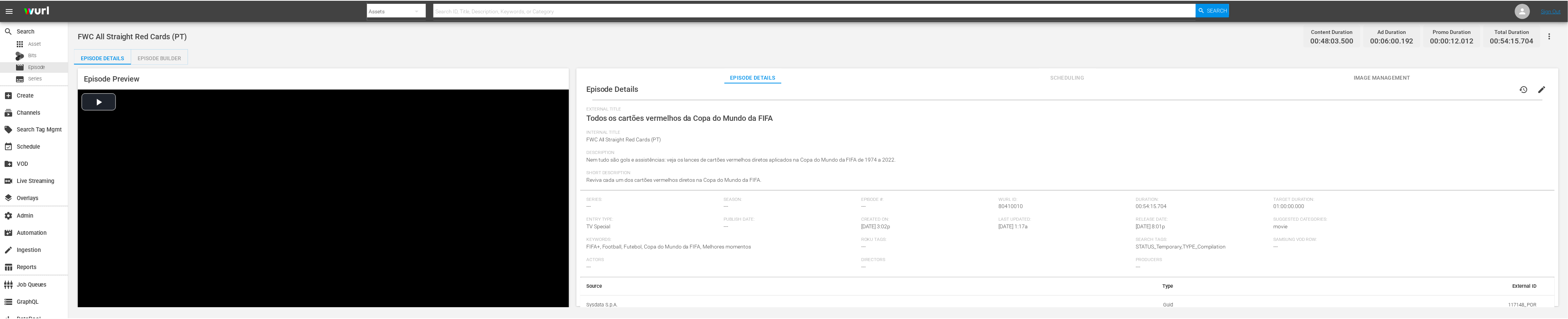
scroll to position [13, 0]
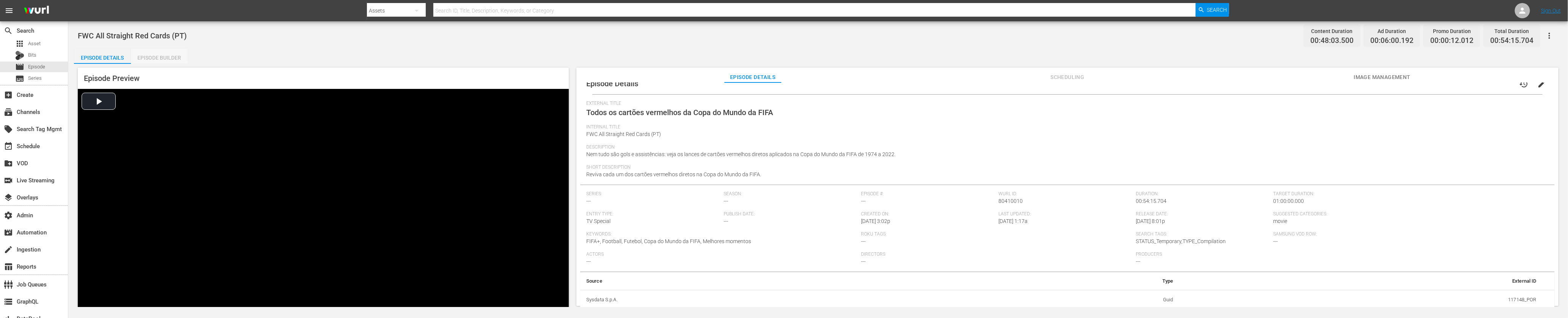
click at [166, 57] on div "Episode Builder" at bounding box center [159, 58] width 57 height 18
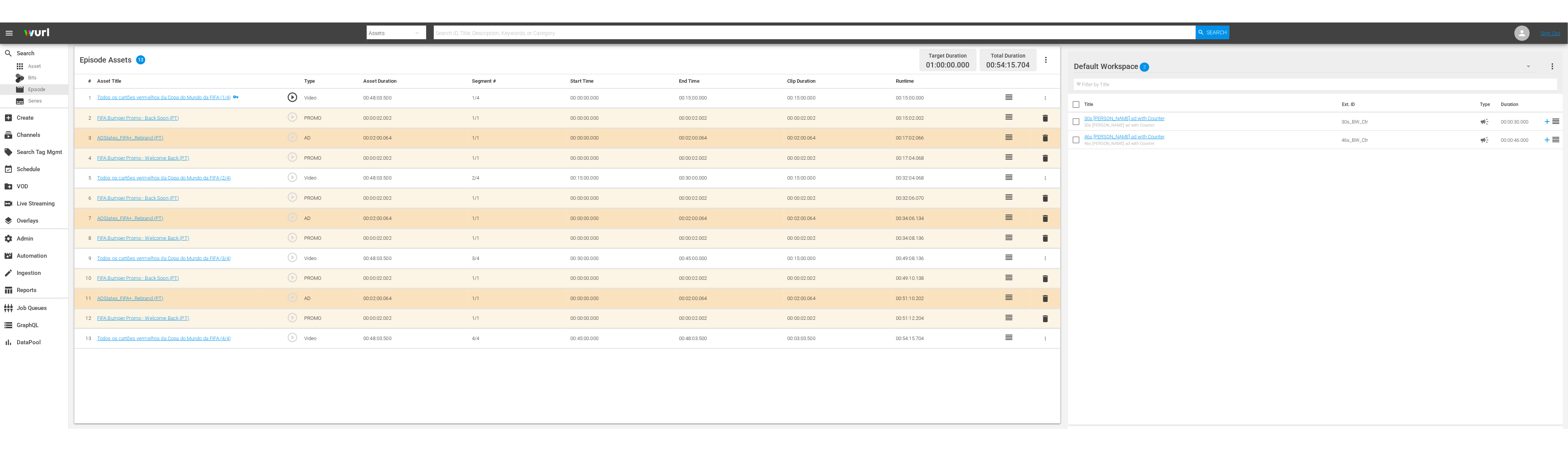
scroll to position [198, 0]
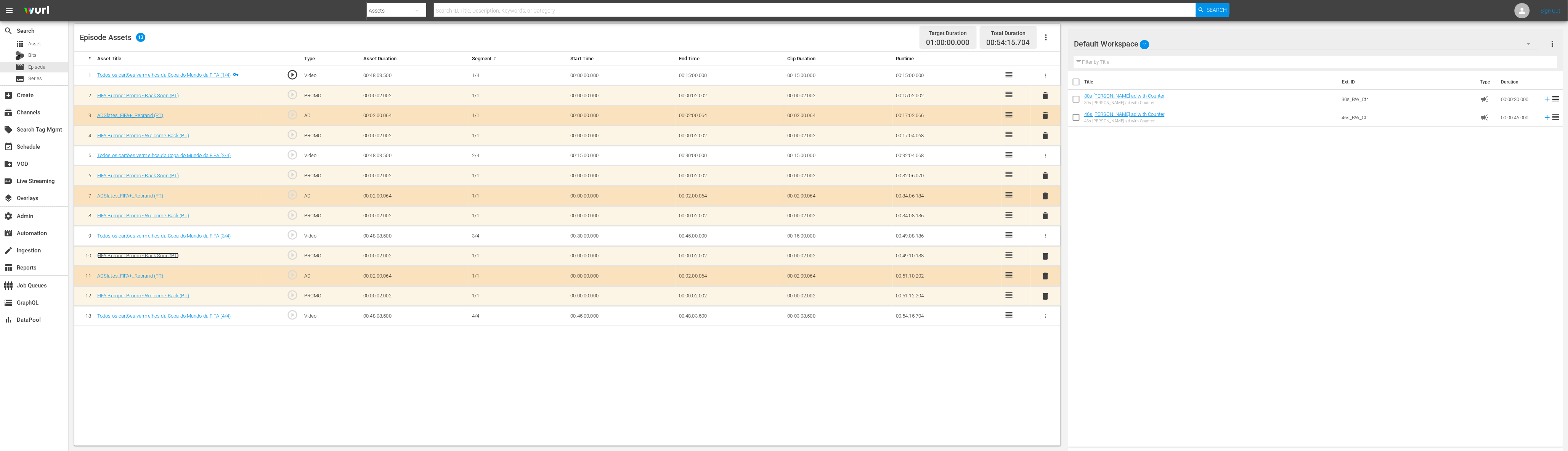
click at [141, 255] on link "FIFA Bumper Promo - Back Soon (PT)" at bounding box center [138, 255] width 82 height 6
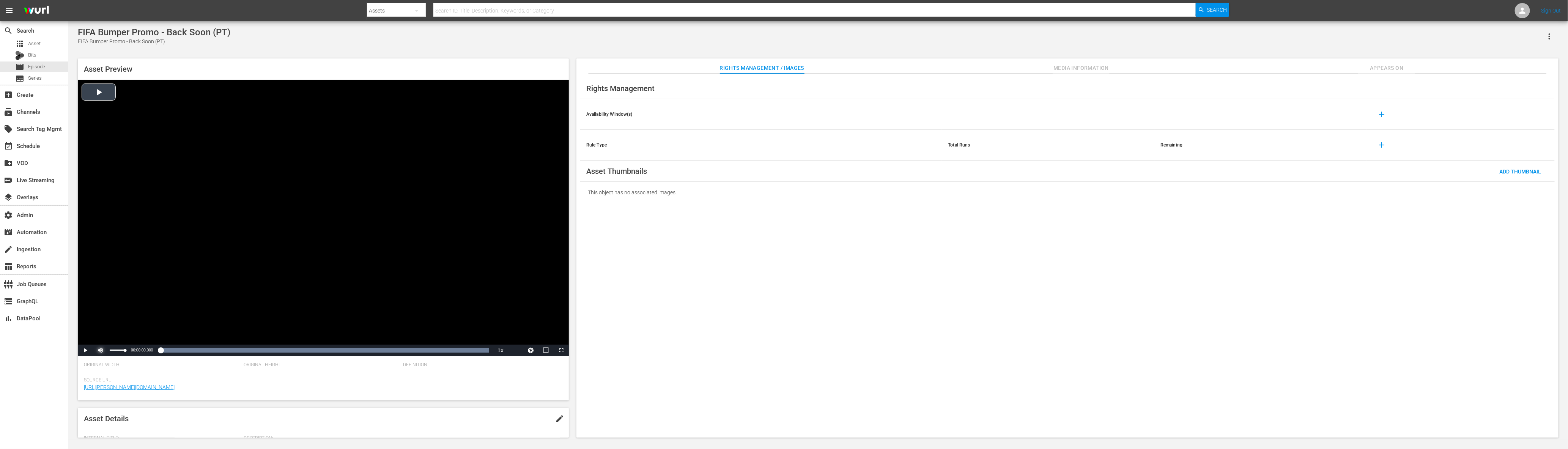
click at [100, 254] on span "Video Player" at bounding box center [100, 350] width 0 height 0
click at [85, 254] on span "Video Player" at bounding box center [85, 350] width 0 height 0
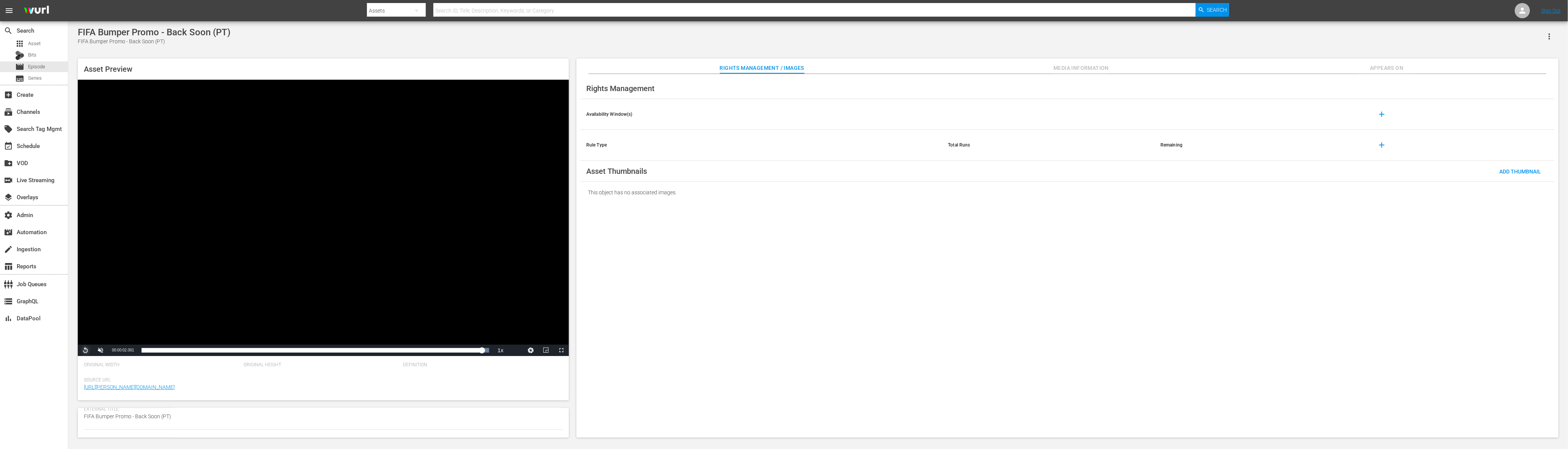
scroll to position [193, 0]
